Goal: Task Accomplishment & Management: Manage account settings

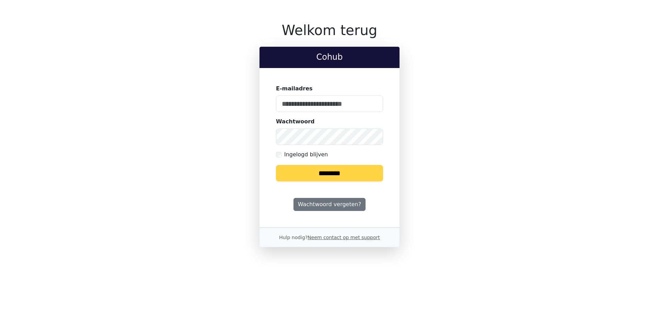
type input "**********"
click at [335, 170] on input "********" at bounding box center [329, 173] width 107 height 16
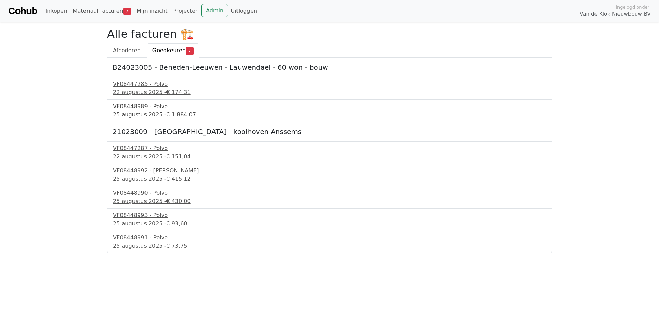
click at [138, 113] on div "25 augustus 2025 - € 1.884,07" at bounding box center [329, 115] width 433 height 8
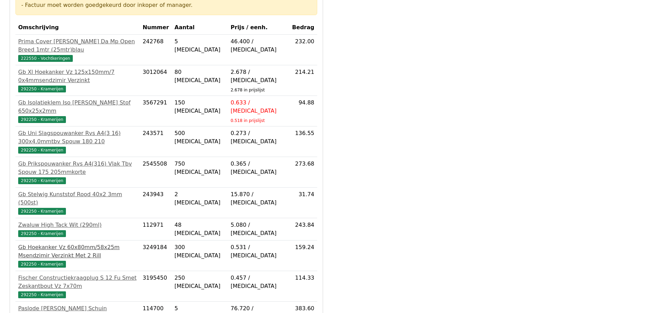
scroll to position [196, 0]
